Goal: Information Seeking & Learning: Learn about a topic

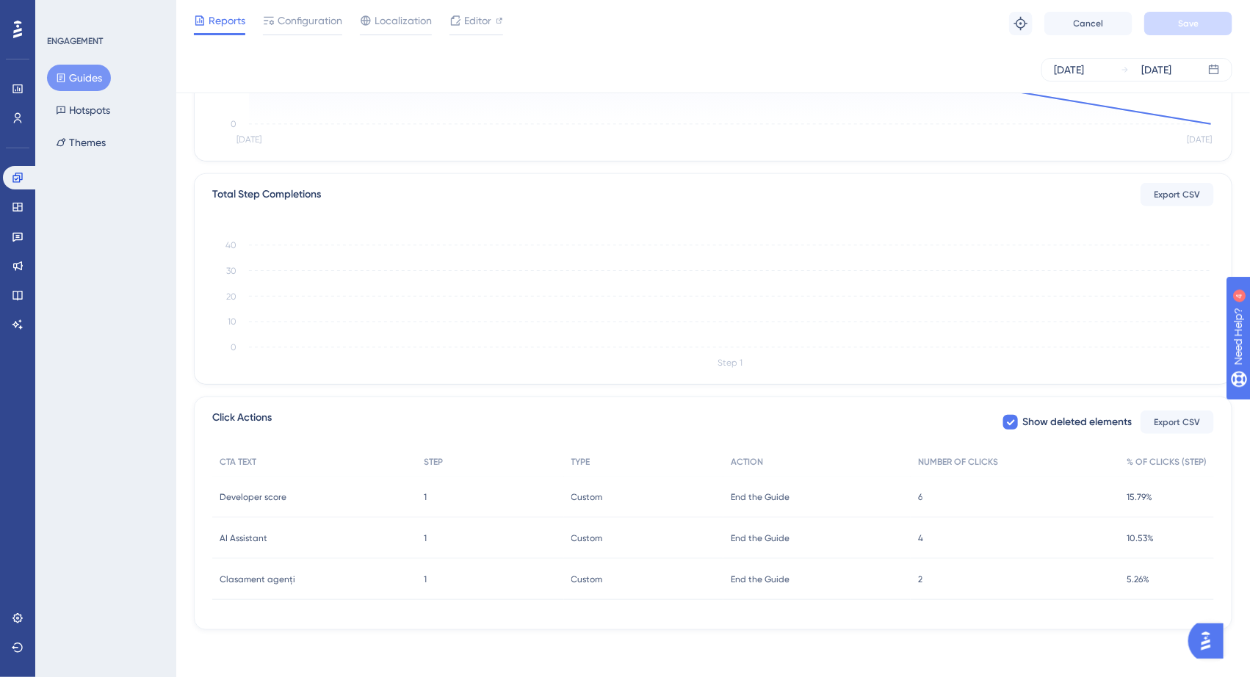
scroll to position [275, 0]
click at [351, 547] on div "AI Assistant AI Assistant" at bounding box center [314, 539] width 204 height 41
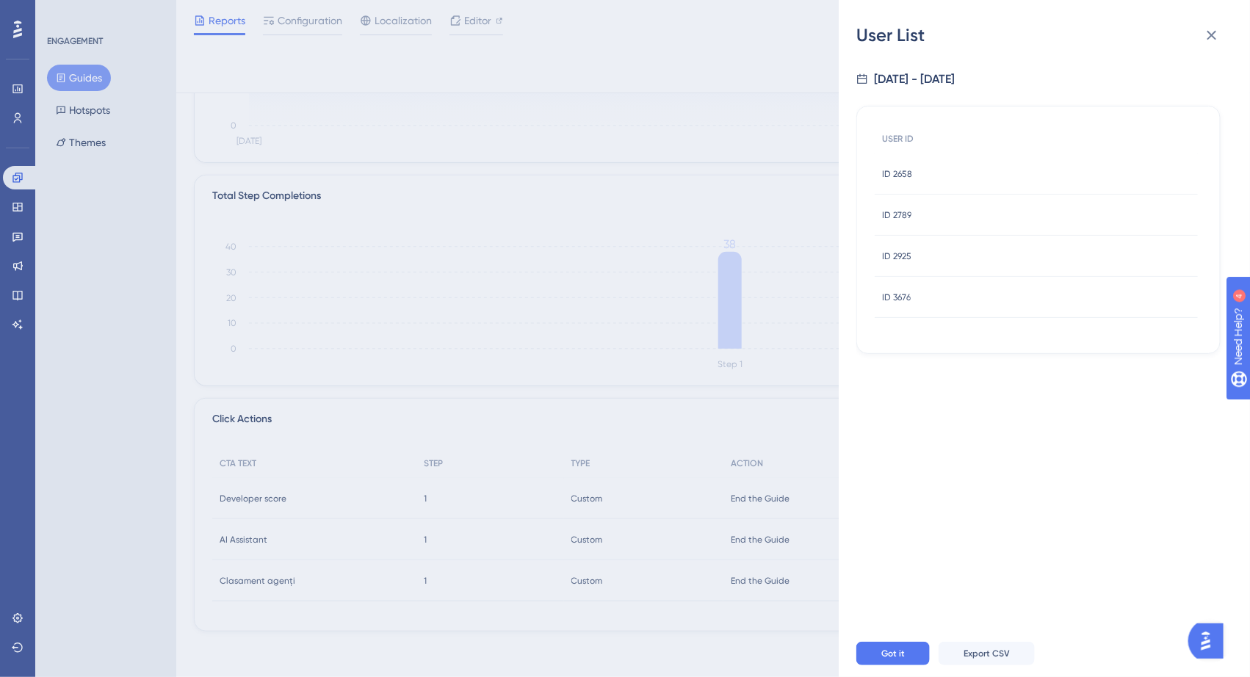
click at [928, 212] on div "ID 2789 ID 2789" at bounding box center [1036, 215] width 323 height 41
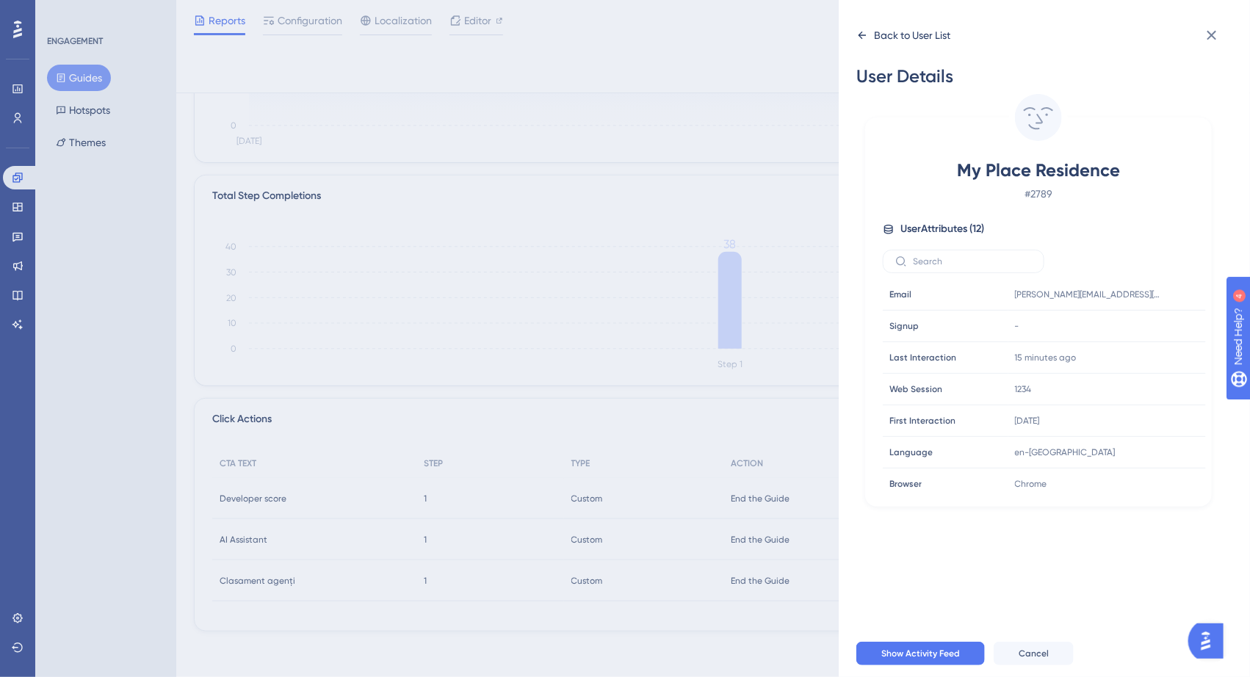
click at [859, 32] on icon at bounding box center [863, 35] width 12 height 12
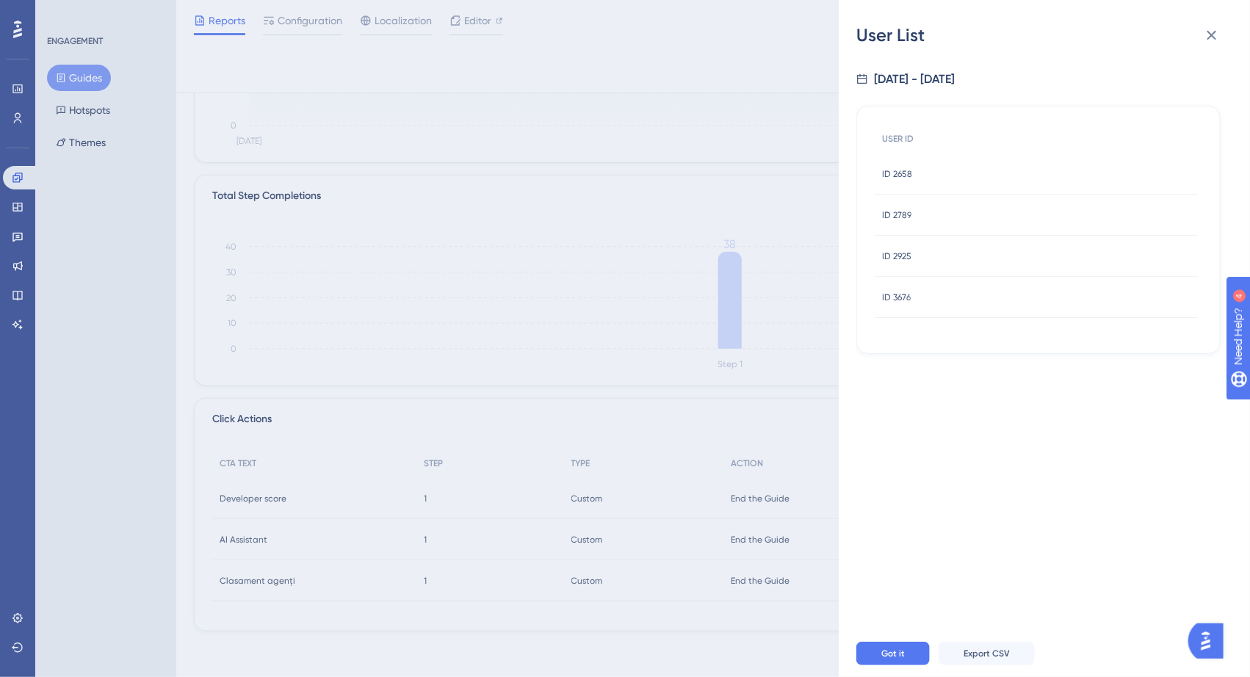
click at [949, 246] on div "ID 2925 ID 2925" at bounding box center [1036, 256] width 323 height 41
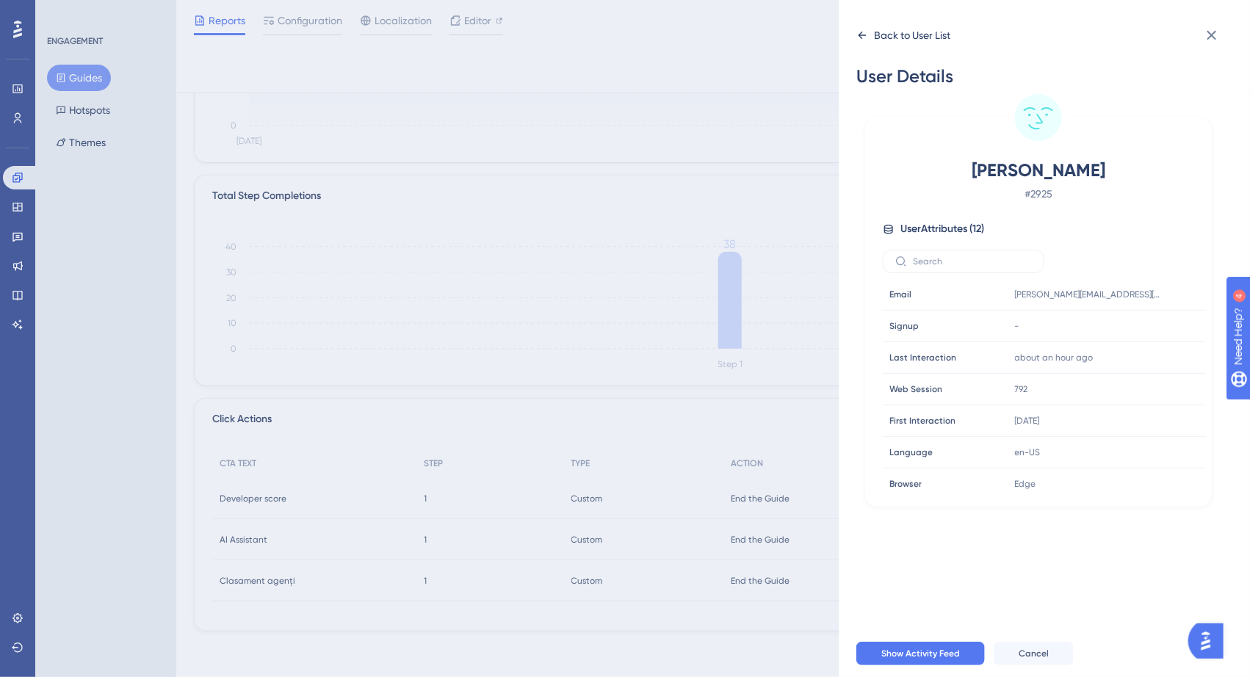
click at [864, 28] on div "Back to User List" at bounding box center [904, 36] width 94 height 24
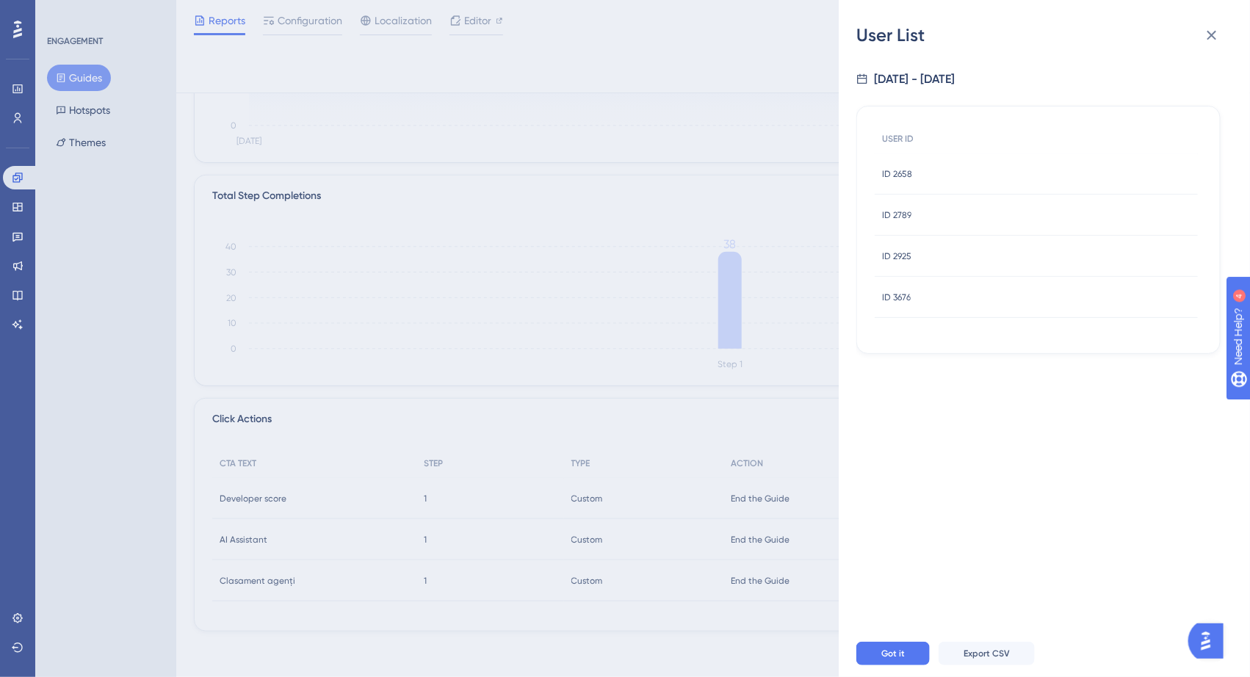
click at [947, 294] on div "ID 3676 ID 3676" at bounding box center [1036, 297] width 323 height 41
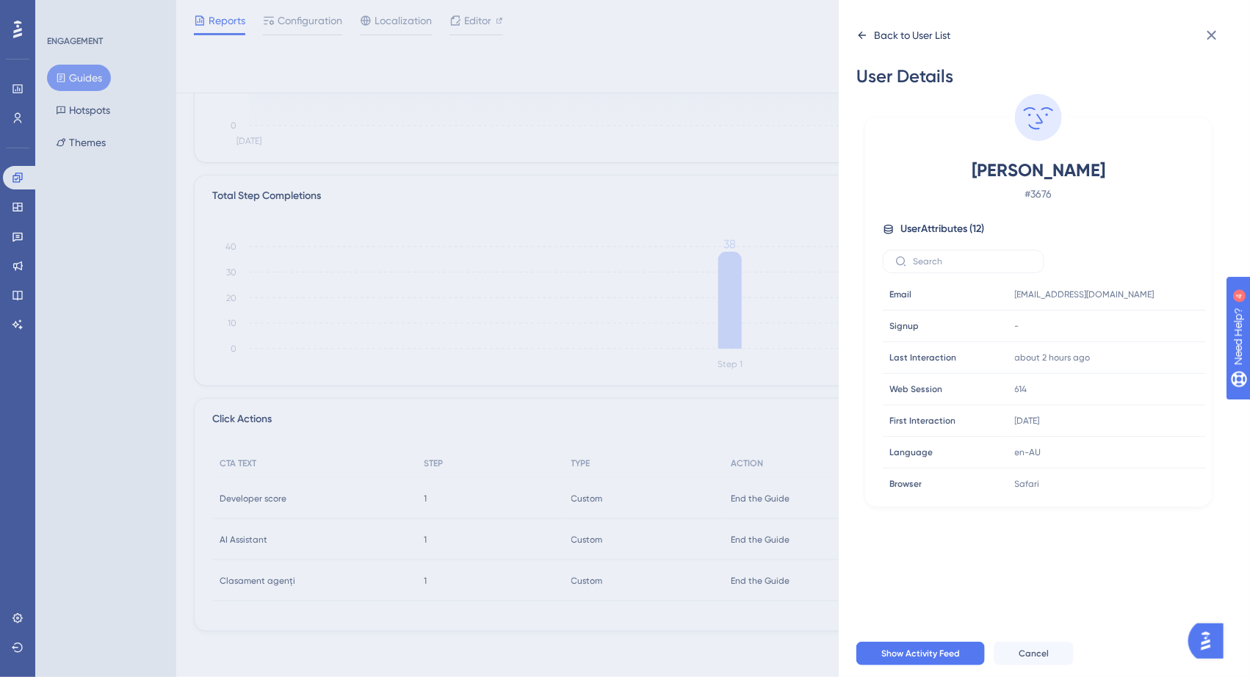
click at [857, 39] on icon at bounding box center [863, 35] width 12 height 12
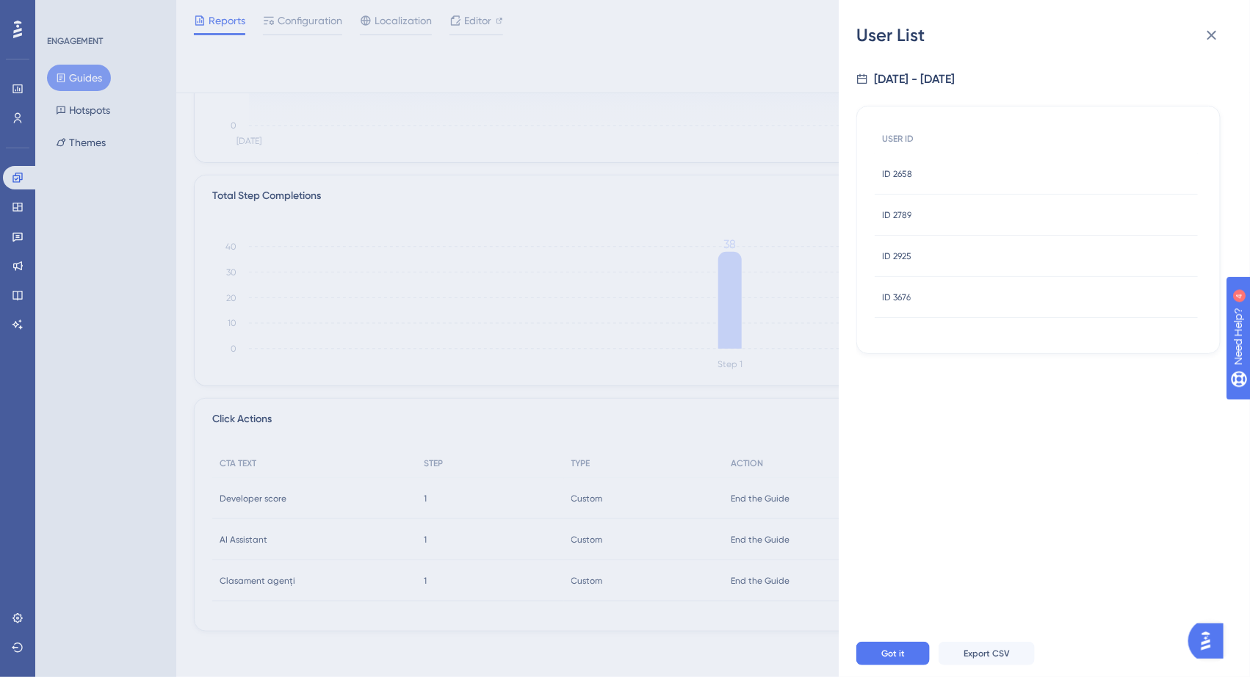
click at [964, 176] on div "ID 2658 ID 2658" at bounding box center [1036, 174] width 323 height 41
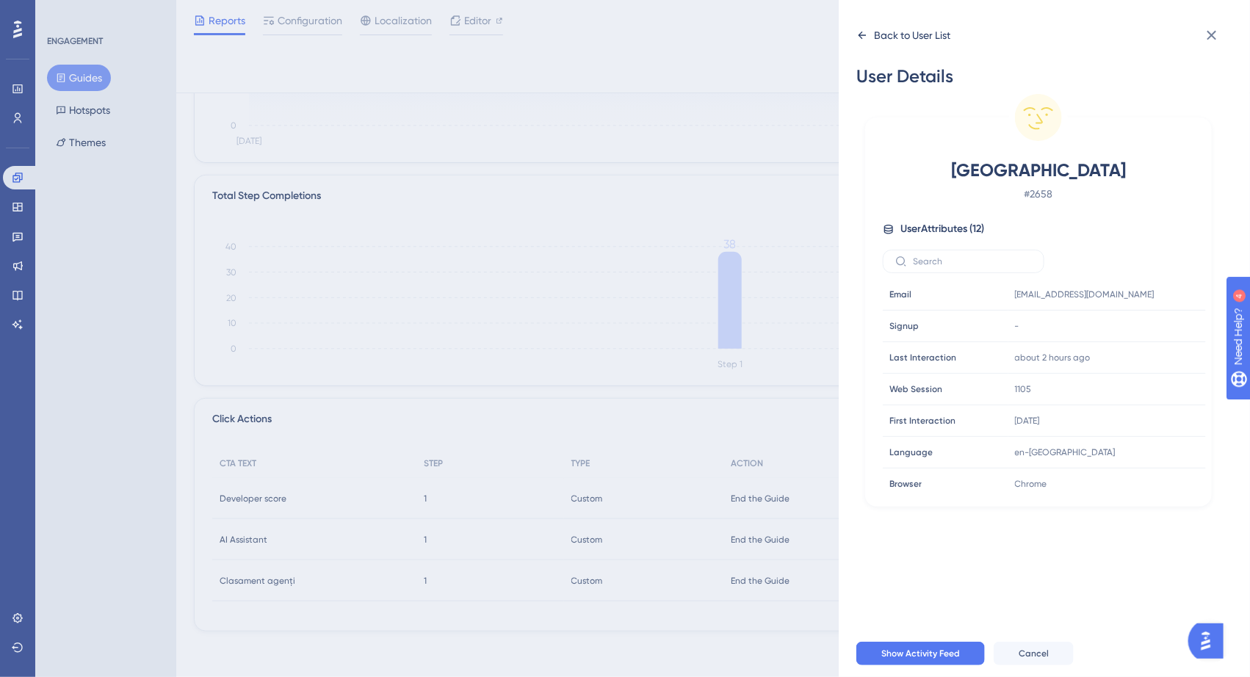
click at [864, 37] on icon at bounding box center [863, 35] width 12 height 12
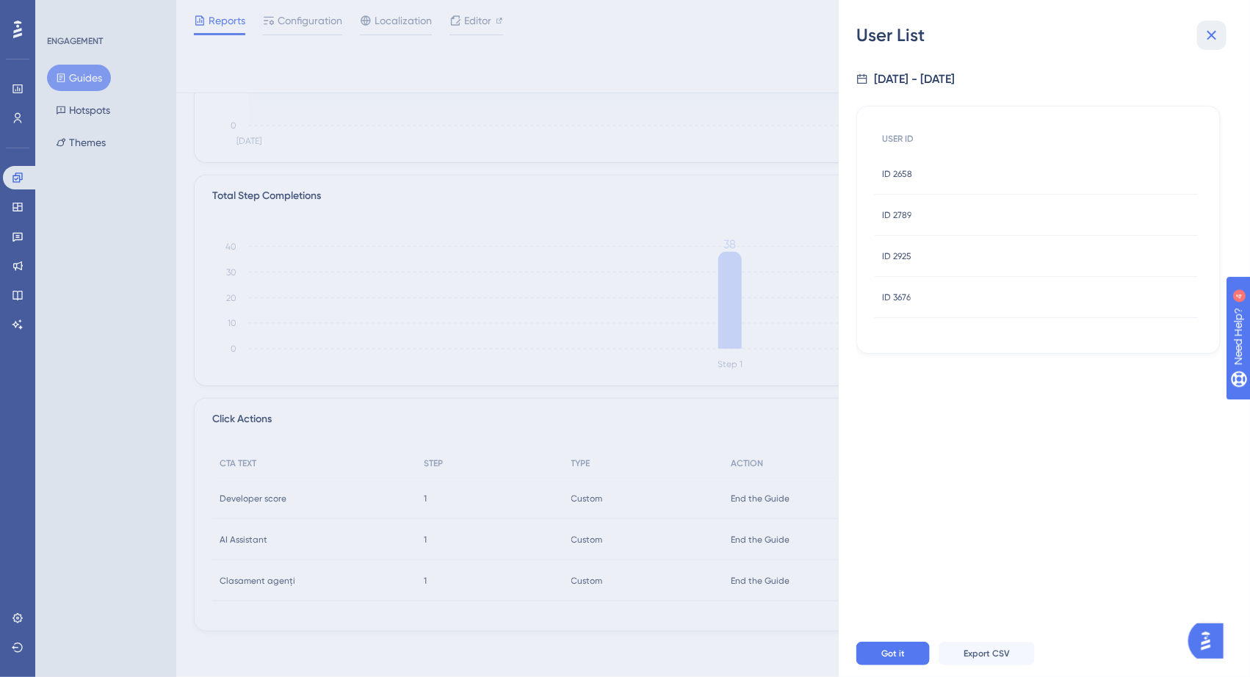
click at [1213, 40] on icon at bounding box center [1212, 35] width 18 height 18
